Goal: Information Seeking & Learning: Compare options

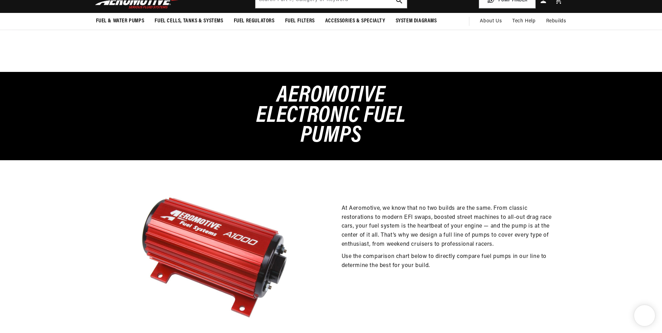
select select "157047980332"
select select "156782428460"
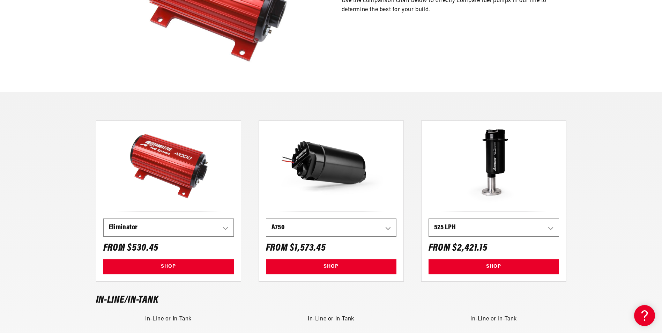
scroll to position [349, 0]
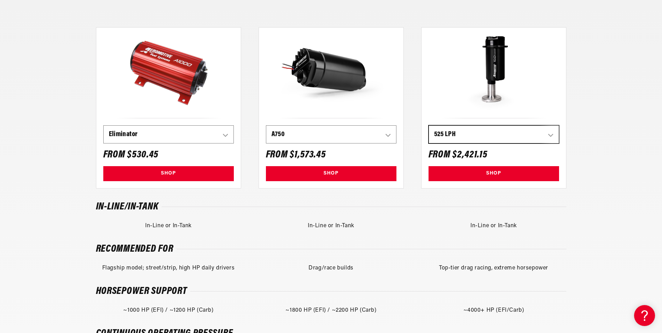
click at [456, 135] on select "200 LPH 340 LPH 525 LPH A750 A1000 Eliminator 3.5 GPM Brushless 5.0 GPM Brushle…" at bounding box center [494, 134] width 130 height 17
select select "157048733996"
click at [429, 126] on select "200 LPH 340 LPH 525 LPH A750 A1000 Eliminator 3.5 GPM Brushless 5.0 GPM Brushle…" at bounding box center [494, 134] width 130 height 17
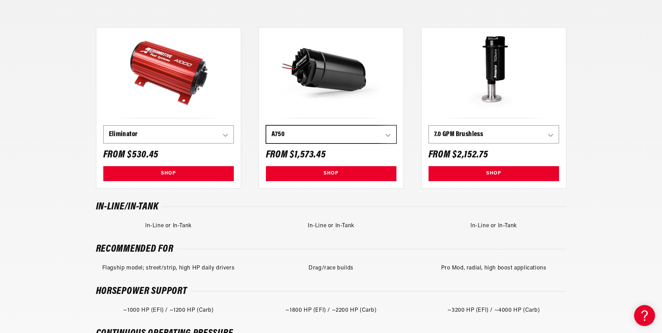
click at [375, 134] on select "200 LPH 340 LPH 525 LPH A750 A1000 Eliminator 3.5 GPM Brushless 5.0 GPM Brushle…" at bounding box center [331, 134] width 130 height 17
select select "157047685420"
click at [266, 126] on select "200 LPH 340 LPH 525 LPH A750 A1000 Eliminator 3.5 GPM Brushless 5.0 GPM Brushle…" at bounding box center [331, 134] width 130 height 17
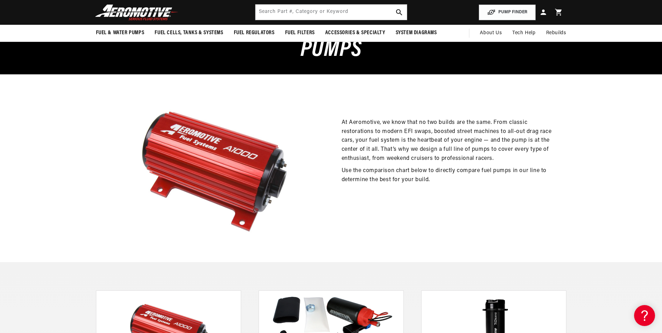
scroll to position [0, 0]
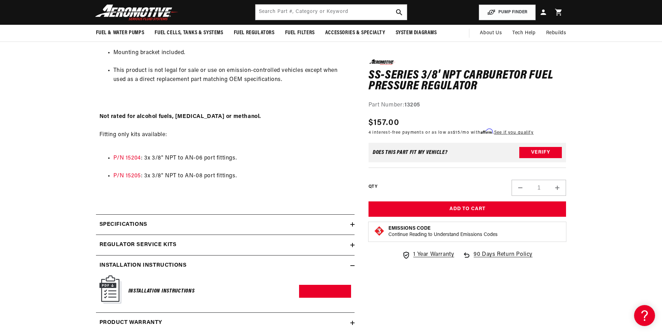
scroll to position [349, 0]
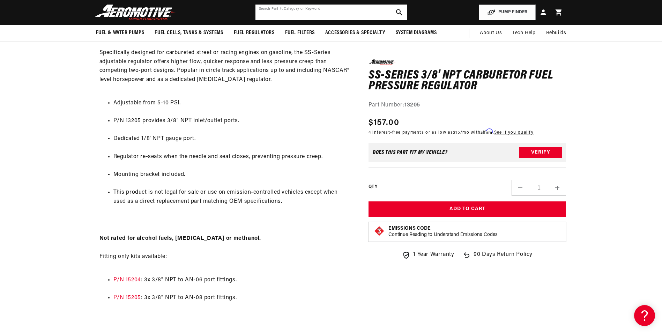
click at [344, 10] on input "text" at bounding box center [330, 12] width 151 height 15
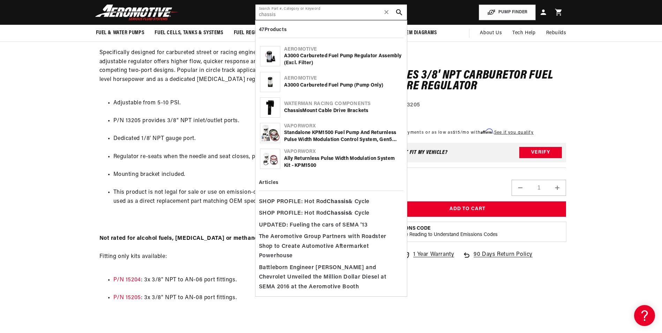
type input "chassis"
click at [346, 111] on div "Chassis Mount Cable Drive Brackets" at bounding box center [343, 110] width 118 height 7
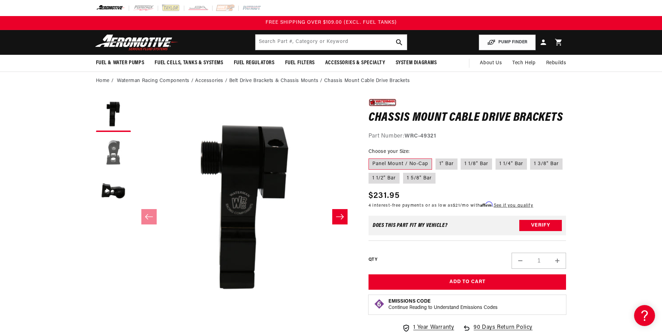
click at [111, 146] on button "Load image 2 in gallery view" at bounding box center [113, 152] width 35 height 35
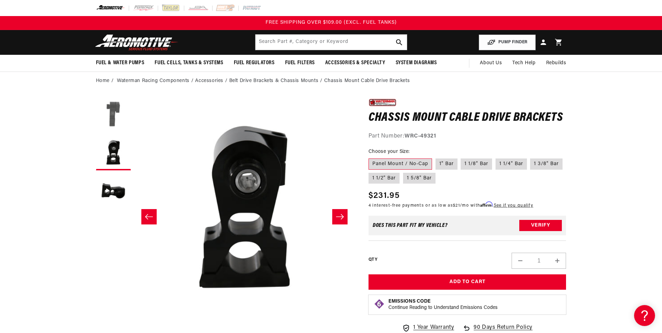
click at [117, 109] on button "Load image 1 in gallery view" at bounding box center [113, 114] width 35 height 35
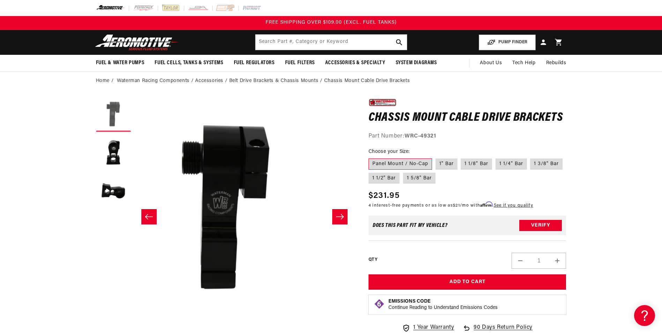
scroll to position [0, 0]
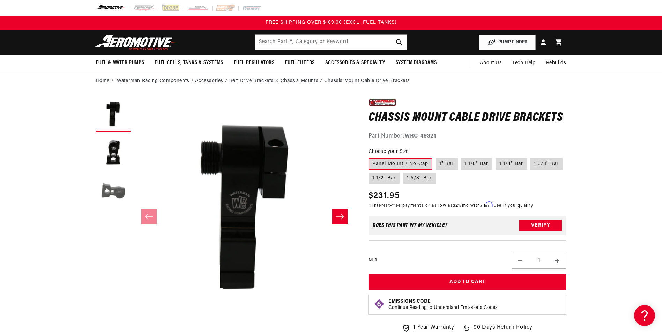
click at [115, 190] on button "Load image 3 in gallery view" at bounding box center [113, 191] width 35 height 35
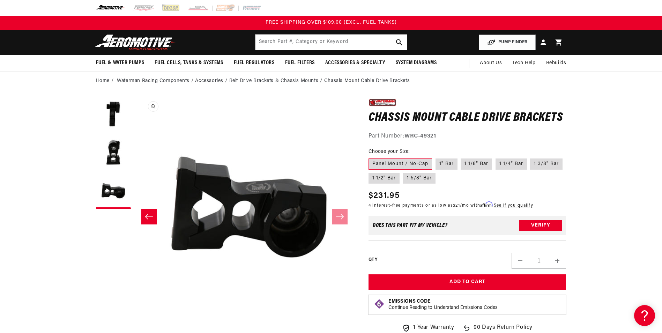
scroll to position [0, 440]
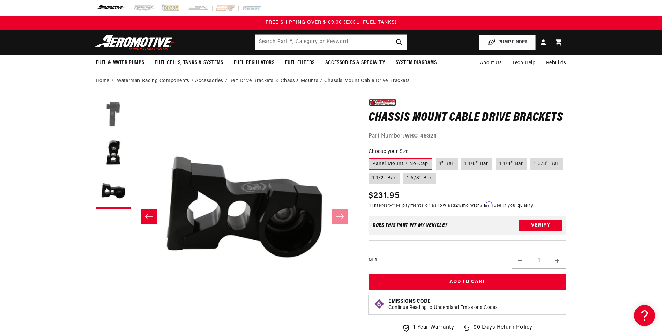
click at [113, 111] on button "Load image 1 in gallery view" at bounding box center [113, 114] width 35 height 35
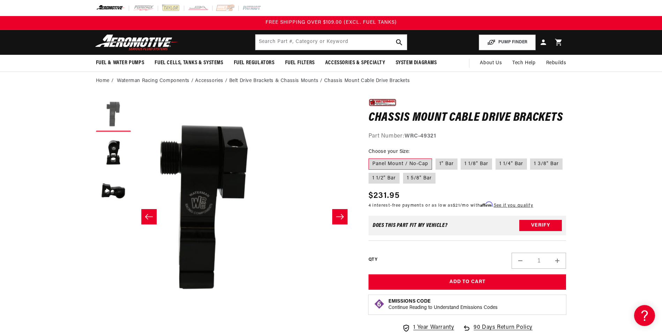
scroll to position [0, 0]
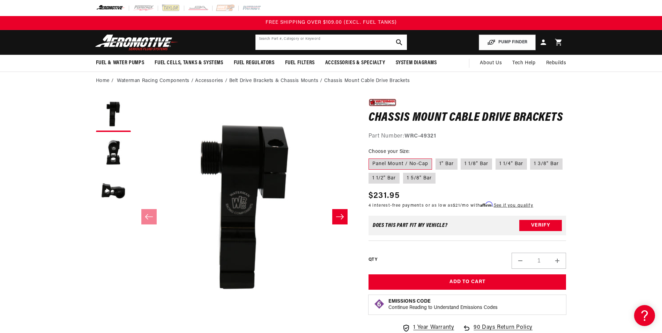
click at [280, 41] on input "text" at bounding box center [330, 42] width 151 height 15
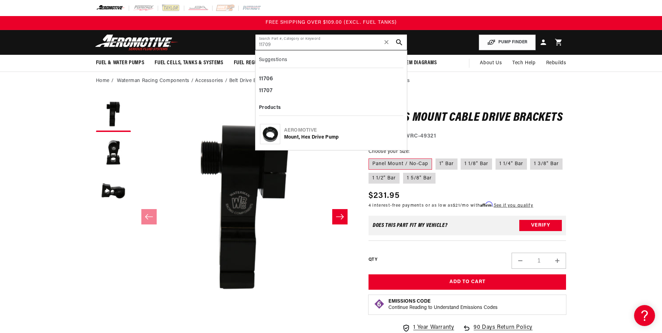
type input "11709"
click at [326, 135] on div "Mount, Hex Drive Pump" at bounding box center [343, 137] width 118 height 7
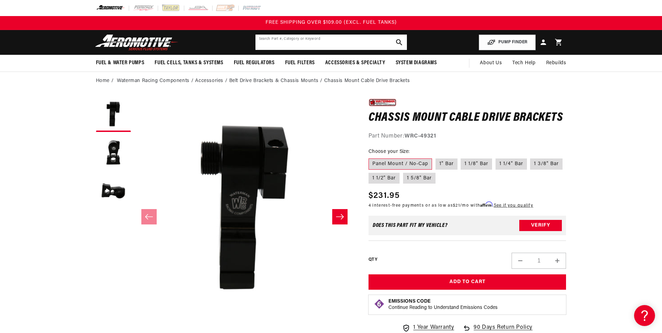
click at [320, 41] on input "text" at bounding box center [330, 42] width 151 height 15
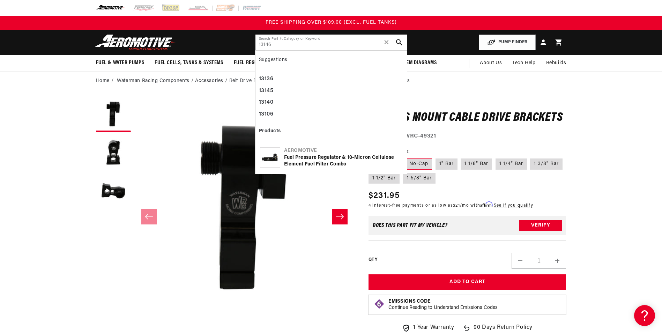
type input "13146"
click at [330, 160] on div "Fuel Pressure Regulator & 10-Micron Cellulose Element Fuel Filter Combo" at bounding box center [343, 161] width 118 height 14
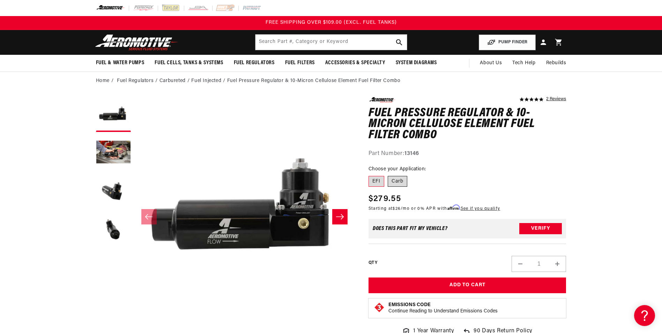
click at [403, 178] on label "Carb" at bounding box center [397, 181] width 20 height 11
click at [388, 175] on input "Carb" at bounding box center [387, 174] width 0 height 0
radio input "true"
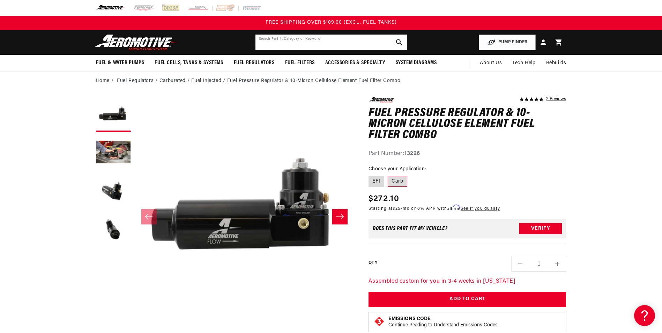
click at [328, 38] on input "text" at bounding box center [330, 42] width 151 height 15
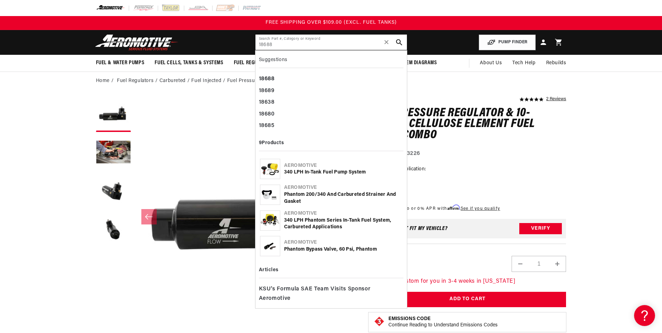
type input "18688"
click at [310, 173] on div "340 LPH In-Tank Fuel Pump System" at bounding box center [343, 172] width 118 height 7
